Goal: Task Accomplishment & Management: Manage account settings

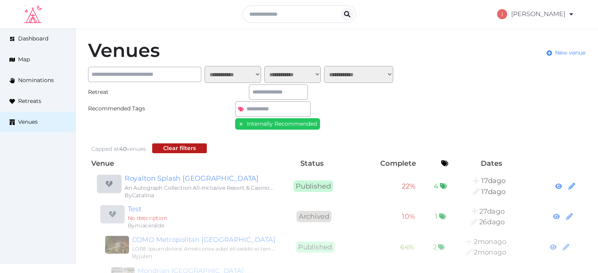
click at [238, 123] on icon at bounding box center [241, 125] width 6 height 6
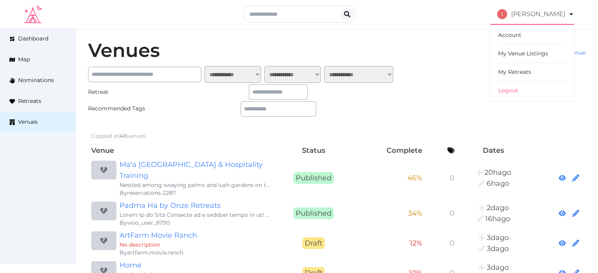
drag, startPoint x: 522, startPoint y: 72, endPoint x: 496, endPoint y: 72, distance: 26.0
click at [522, 72] on link "My Retreats" at bounding box center [532, 72] width 68 height 18
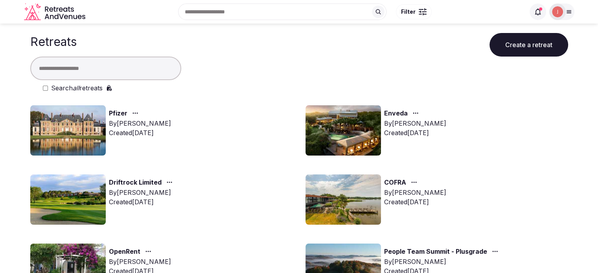
click at [104, 66] on input "text" at bounding box center [105, 69] width 151 height 24
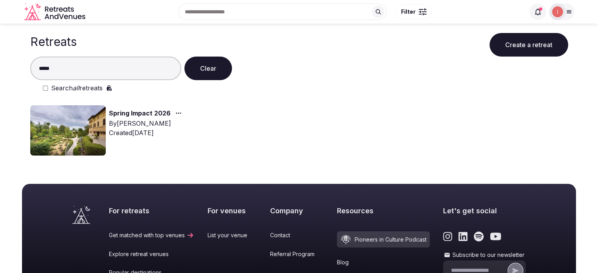
type input "*****"
click at [129, 112] on link "Spring Impact 2026" at bounding box center [140, 114] width 62 height 10
click at [91, 114] on img at bounding box center [68, 130] width 76 height 50
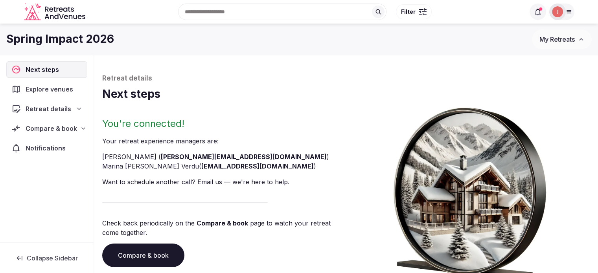
click at [65, 130] on span "Compare & book" at bounding box center [52, 128] width 52 height 9
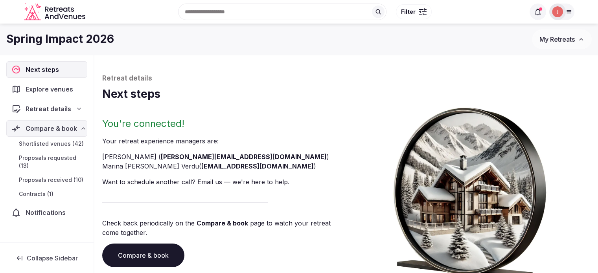
click at [53, 176] on span "Proposals received (10)" at bounding box center [51, 180] width 65 height 8
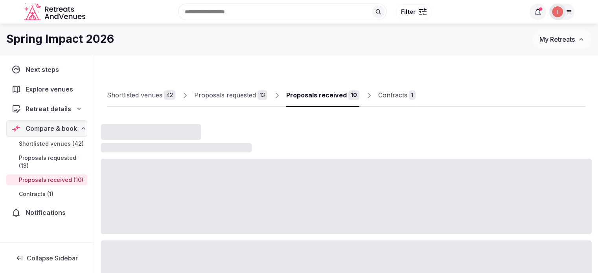
click at [140, 93] on div "Shortlisted venues" at bounding box center [134, 94] width 55 height 9
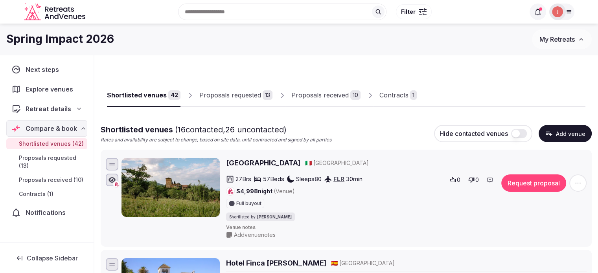
click at [392, 96] on div "Contracts" at bounding box center [394, 94] width 29 height 9
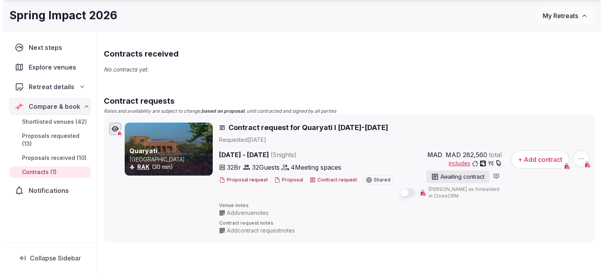
scroll to position [79, 0]
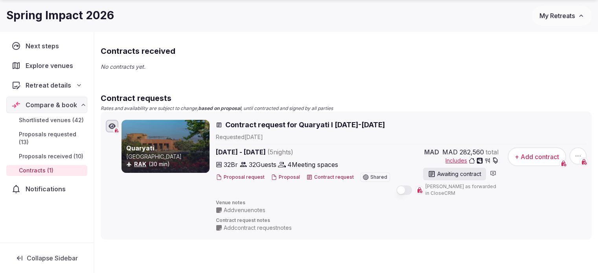
click at [525, 159] on button "+ Add contract" at bounding box center [537, 156] width 59 height 19
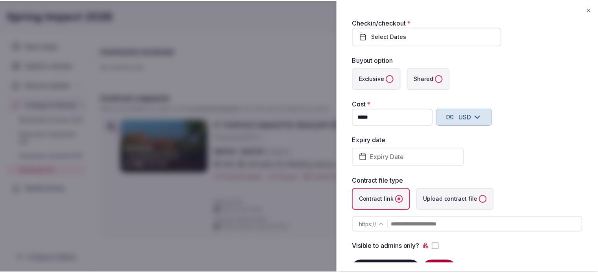
scroll to position [70, 0]
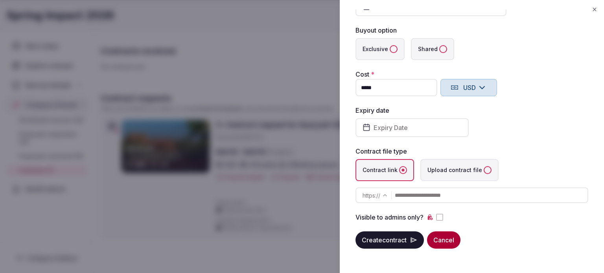
click at [594, 9] on icon "button" at bounding box center [595, 9] width 6 height 6
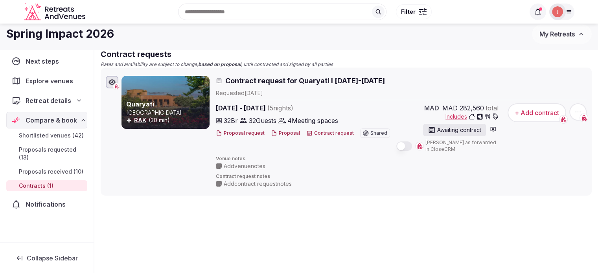
scroll to position [76, 0]
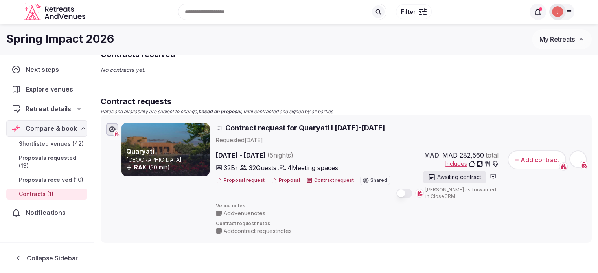
click at [53, 208] on span "Notifications" at bounding box center [47, 212] width 43 height 9
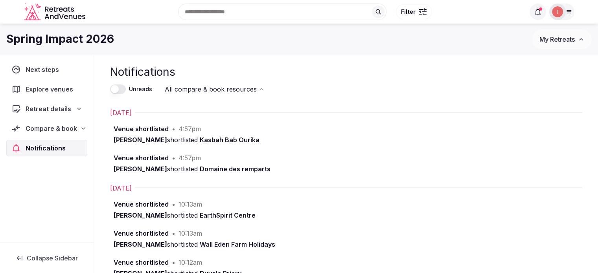
click at [61, 129] on span "Compare & book" at bounding box center [52, 128] width 52 height 9
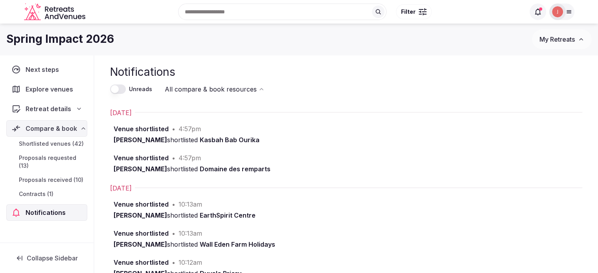
click at [57, 147] on span "Shortlisted venues (42)" at bounding box center [51, 144] width 65 height 8
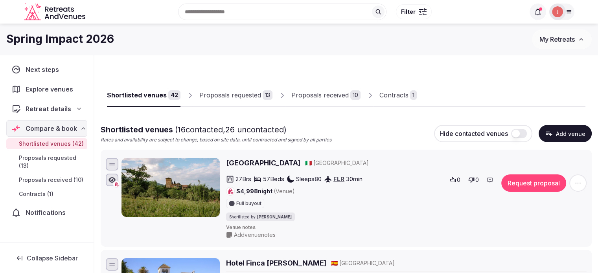
scroll to position [118, 0]
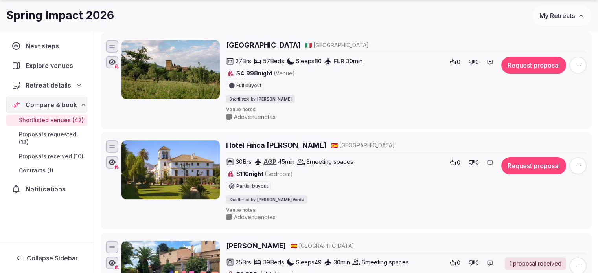
click at [70, 63] on span "Explore venues" at bounding box center [51, 65] width 51 height 9
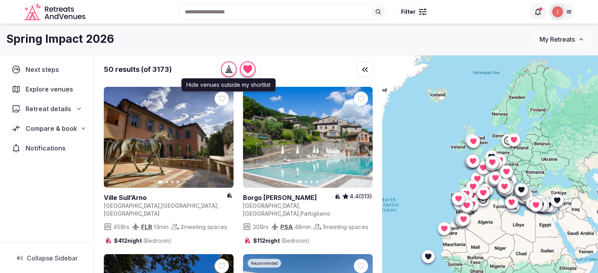
drag, startPoint x: 250, startPoint y: 69, endPoint x: 276, endPoint y: 69, distance: 26.0
click at [251, 69] on icon "button" at bounding box center [247, 69] width 9 height 8
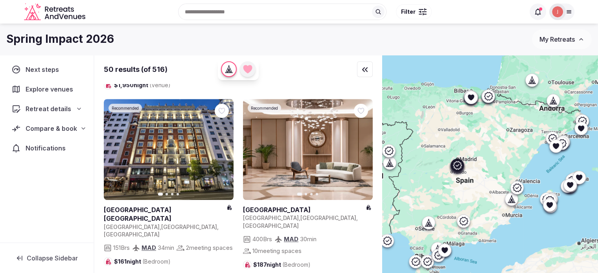
scroll to position [669, 0]
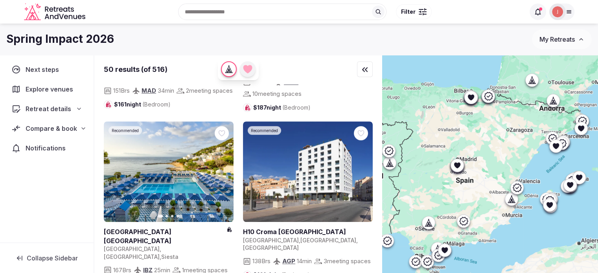
click at [252, 70] on icon "button" at bounding box center [247, 69] width 9 height 8
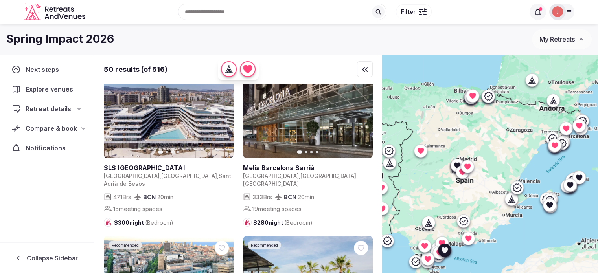
scroll to position [3461, 0]
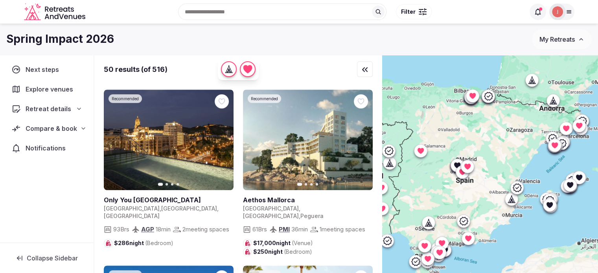
click at [470, 167] on icon at bounding box center [467, 167] width 6 height 6
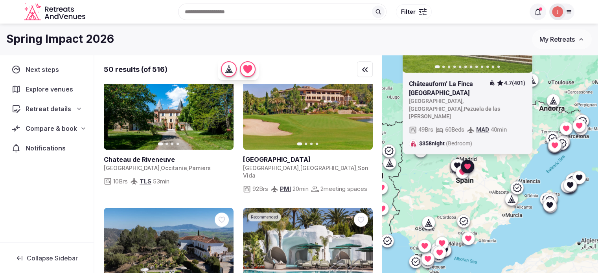
click at [470, 166] on icon at bounding box center [467, 167] width 6 height 6
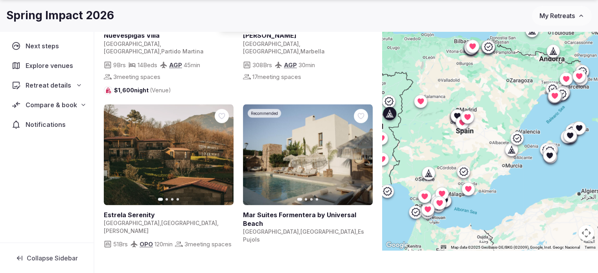
scroll to position [58, 0]
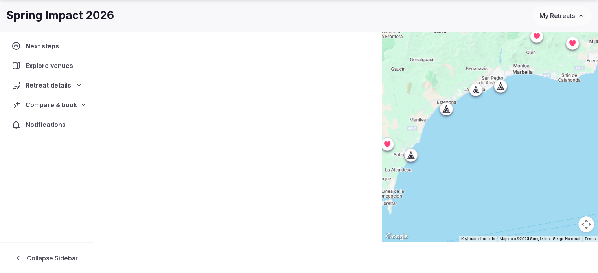
scroll to position [0, 0]
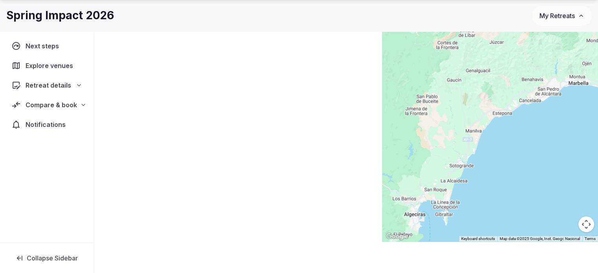
drag, startPoint x: 427, startPoint y: 182, endPoint x: 508, endPoint y: 199, distance: 82.3
click at [508, 199] on div at bounding box center [490, 119] width 216 height 245
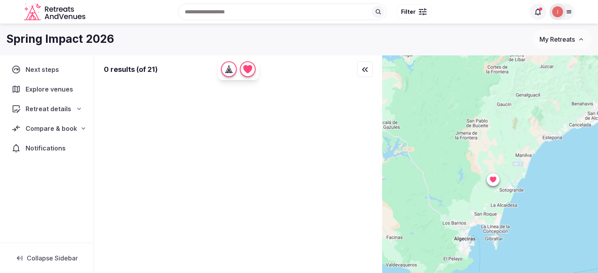
click at [63, 94] on span "Explore venues" at bounding box center [51, 89] width 51 height 9
click at [419, 12] on div at bounding box center [420, 12] width 2 height 2
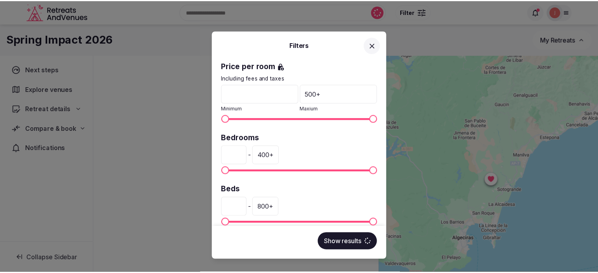
scroll to position [230, 0]
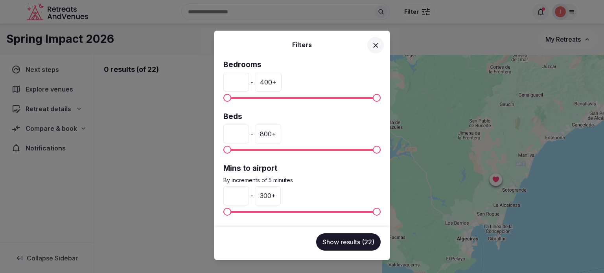
click at [348, 244] on button "Show results (22)" at bounding box center [348, 242] width 65 height 17
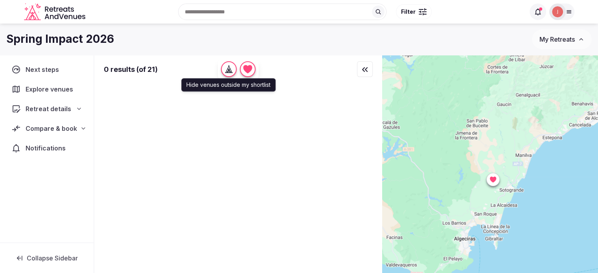
click at [249, 67] on icon "button" at bounding box center [247, 69] width 9 height 8
click at [232, 71] on icon "button" at bounding box center [229, 69] width 8 height 8
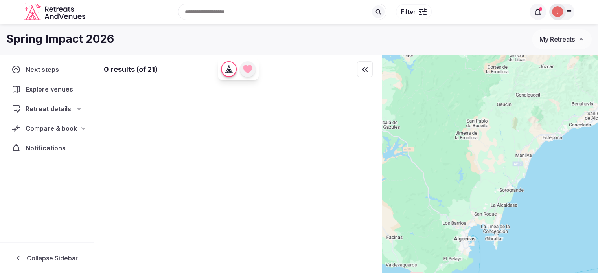
click at [250, 74] on icon "button" at bounding box center [247, 69] width 11 height 11
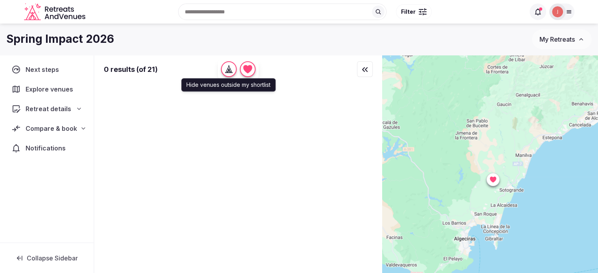
click at [229, 71] on icon "button" at bounding box center [228, 71] width 2 height 3
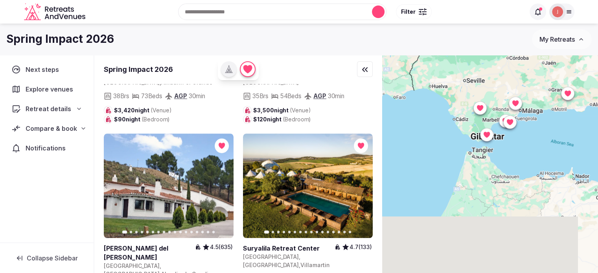
scroll to position [314, 0]
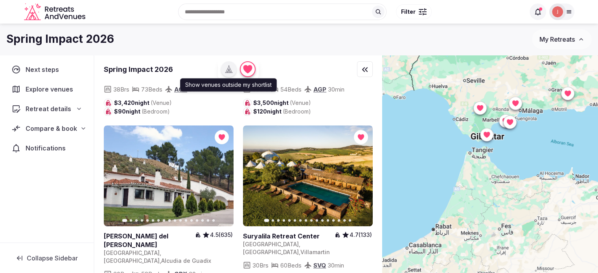
click at [231, 72] on icon "button" at bounding box center [229, 69] width 8 height 8
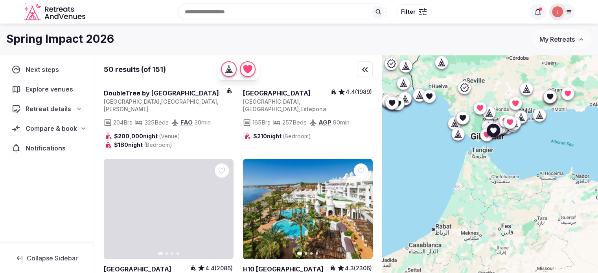
scroll to position [520, 0]
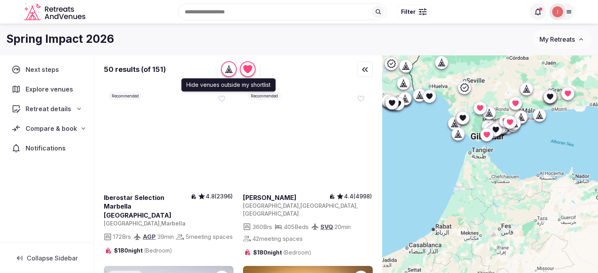
scroll to position [520, 0]
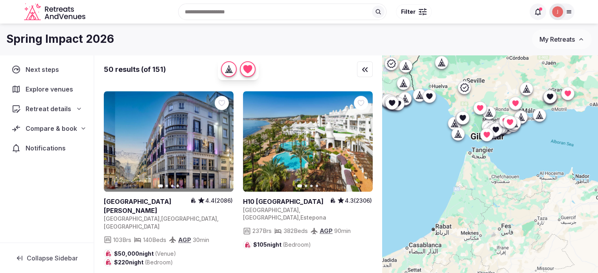
click at [555, 11] on img at bounding box center [557, 11] width 11 height 11
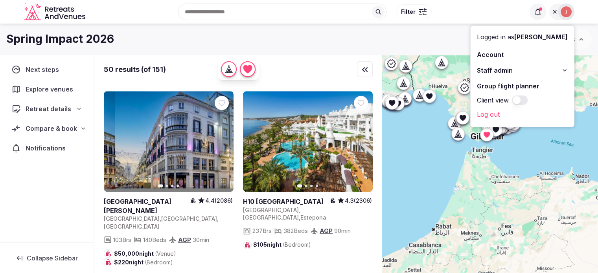
click at [538, 11] on icon at bounding box center [538, 12] width 8 height 8
click at [537, 12] on icon at bounding box center [538, 12] width 8 height 8
click at [536, 17] on span at bounding box center [538, 12] width 17 height 17
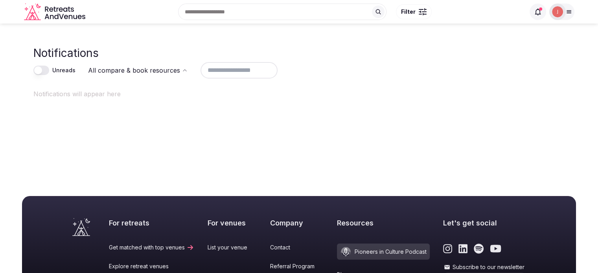
click at [536, 14] on icon at bounding box center [538, 12] width 6 height 7
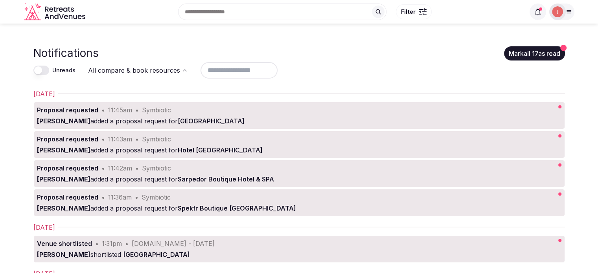
click at [0, 0] on button "Mark as read" at bounding box center [0, 0] width 0 height 0
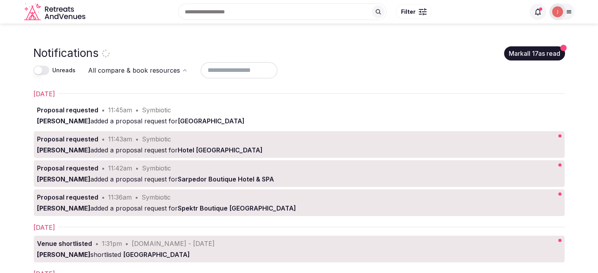
click at [0, 0] on button "Mark as read" at bounding box center [0, 0] width 0 height 0
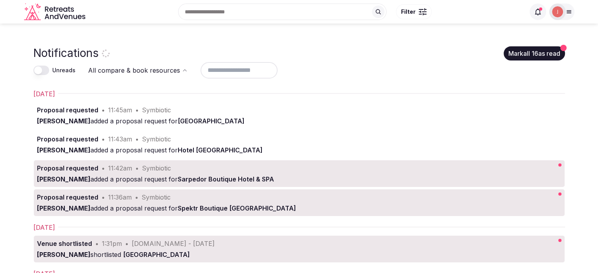
click at [0, 0] on button "Mark as read" at bounding box center [0, 0] width 0 height 0
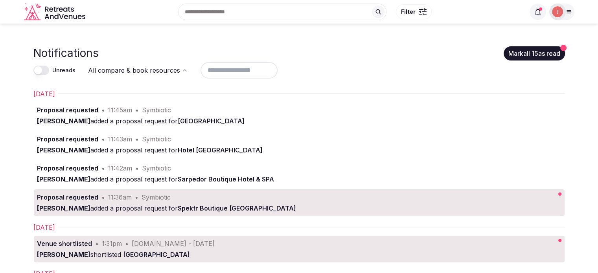
click at [0, 0] on button "Mark as read" at bounding box center [0, 0] width 0 height 0
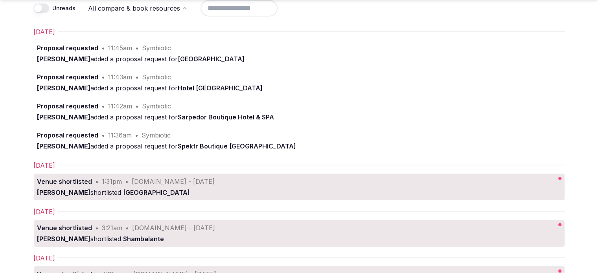
scroll to position [157, 0]
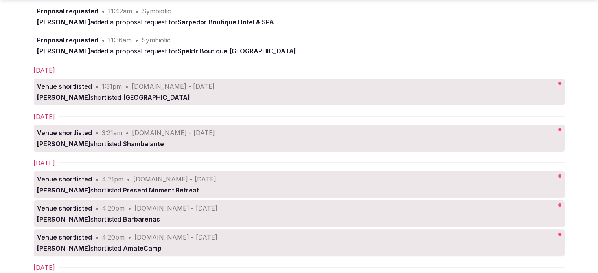
click at [0, 0] on button "Mark as read" at bounding box center [0, 0] width 0 height 0
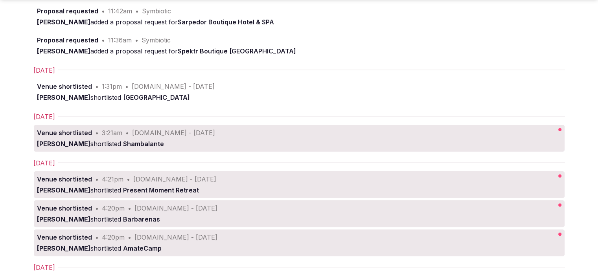
click at [0, 0] on button "Mark as read" at bounding box center [0, 0] width 0 height 0
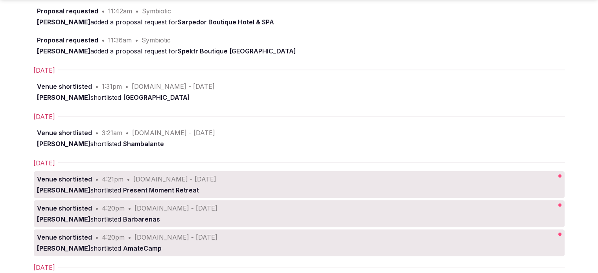
click at [0, 0] on button "Mark as read" at bounding box center [0, 0] width 0 height 0
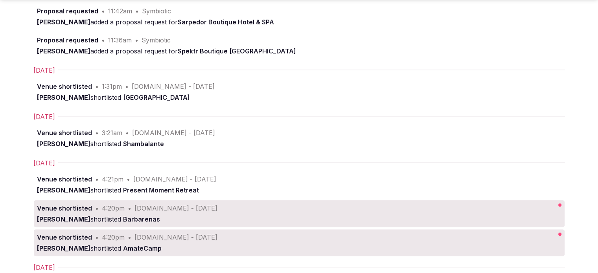
click at [0, 0] on button "Mark as read" at bounding box center [0, 0] width 0 height 0
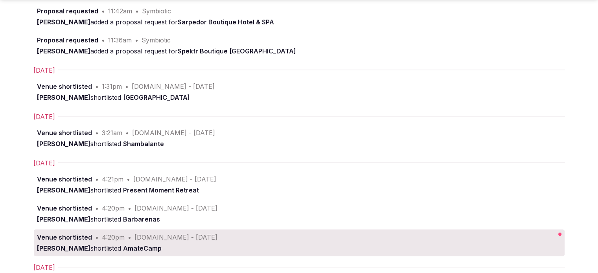
click at [0, 0] on button "Mark as read" at bounding box center [0, 0] width 0 height 0
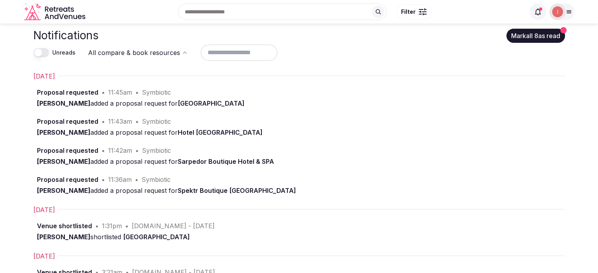
scroll to position [0, 0]
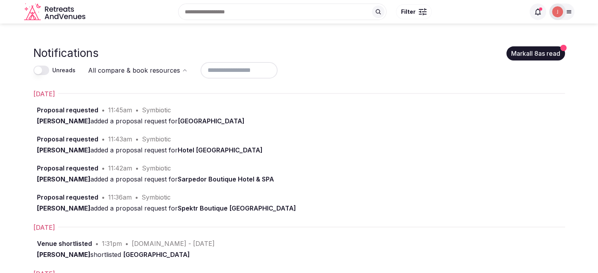
click at [51, 72] on div "Unreads" at bounding box center [54, 70] width 42 height 9
click at [43, 72] on button "Unreads" at bounding box center [41, 70] width 16 height 9
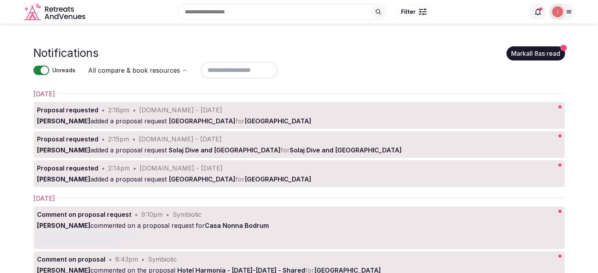
click at [39, 72] on button "Unreads" at bounding box center [41, 70] width 16 height 9
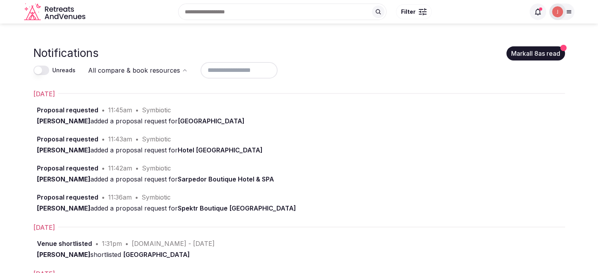
drag, startPoint x: 554, startPoint y: 51, endPoint x: 453, endPoint y: 62, distance: 101.7
click at [551, 51] on button "Mark all 8 as read" at bounding box center [536, 53] width 59 height 14
click at [70, 16] on icon "Retreats and Venues company logo" at bounding box center [72, 17] width 4 height 4
